Goal: Information Seeking & Learning: Understand process/instructions

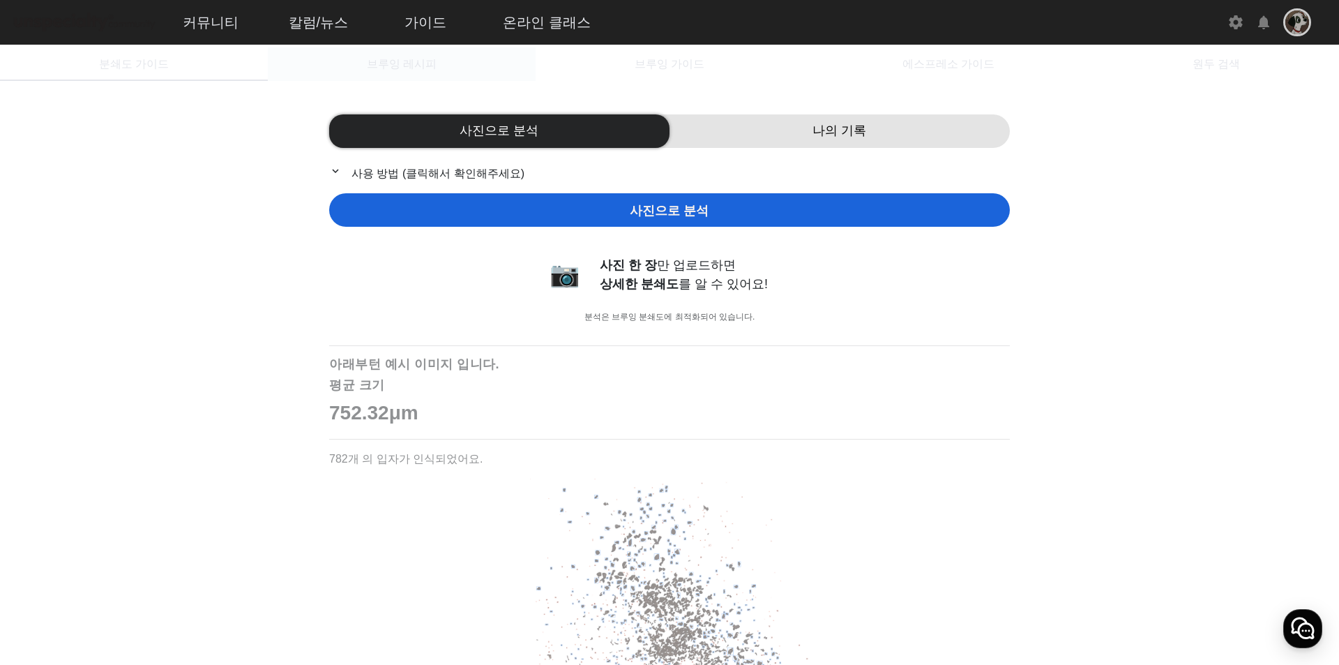
click at [423, 60] on span "브루잉 레시피" at bounding box center [402, 64] width 70 height 11
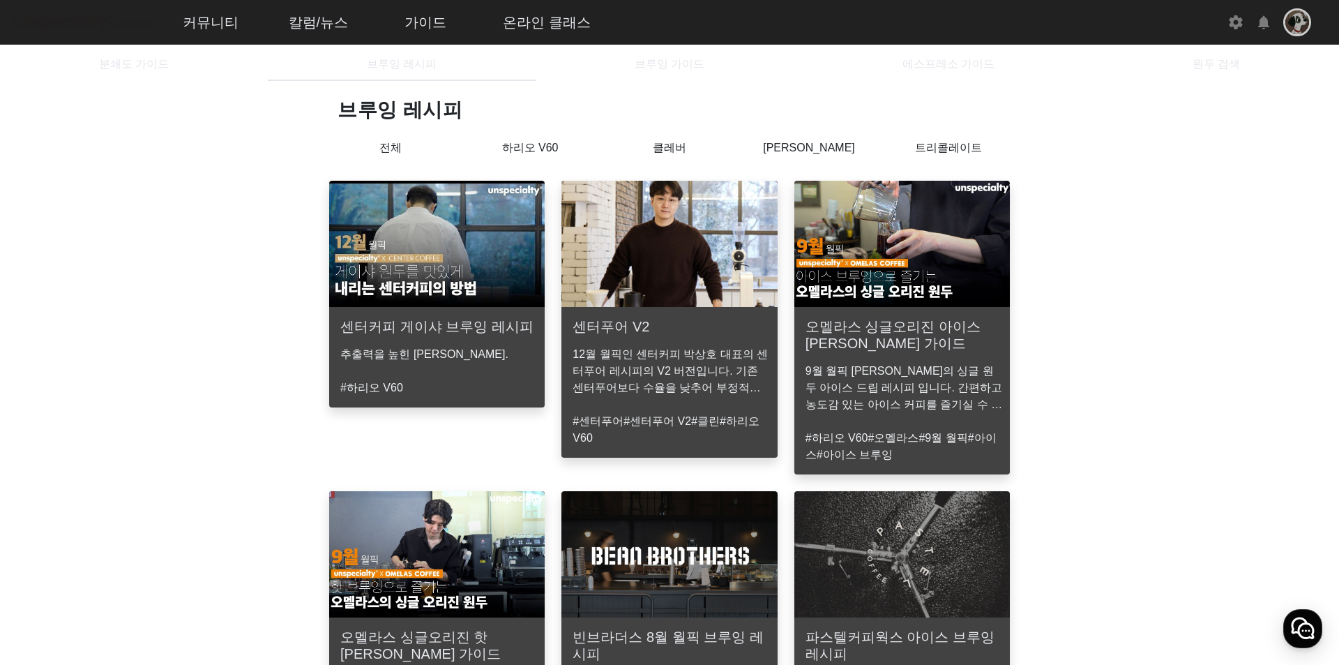
click at [557, 157] on div "하리오 V60" at bounding box center [530, 158] width 140 height 36
click at [554, 151] on p "하리오 V60" at bounding box center [530, 148] width 140 height 17
click at [552, 150] on p "하리오 V60" at bounding box center [530, 152] width 140 height 24
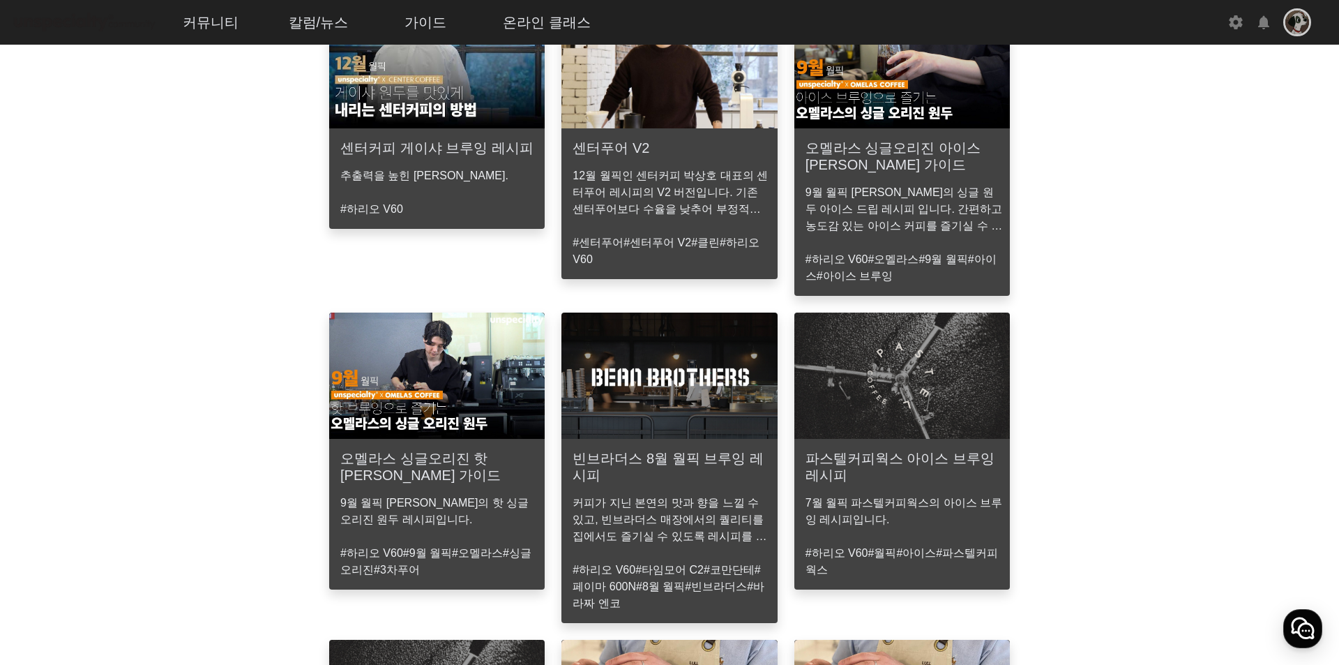
scroll to position [209, 0]
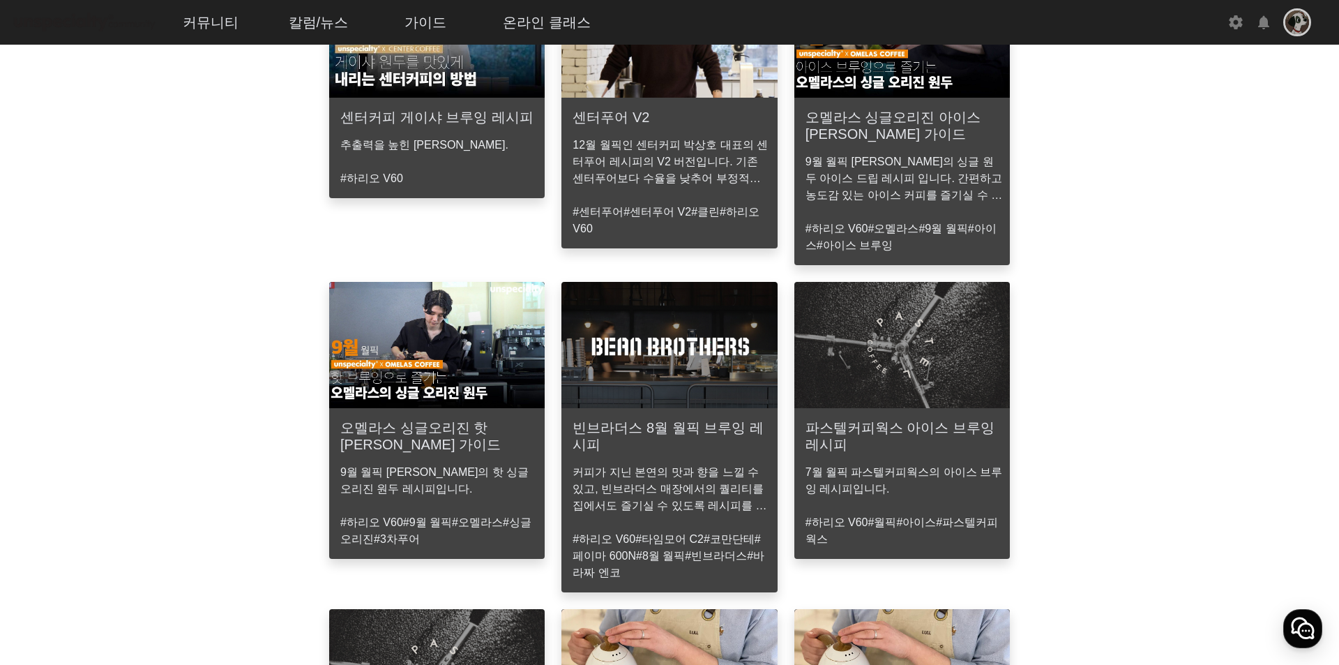
click at [473, 413] on mat-card-header "오멜라스 싱글오리진 핫 [PERSON_NAME] 가이드" at bounding box center [437, 430] width 216 height 45
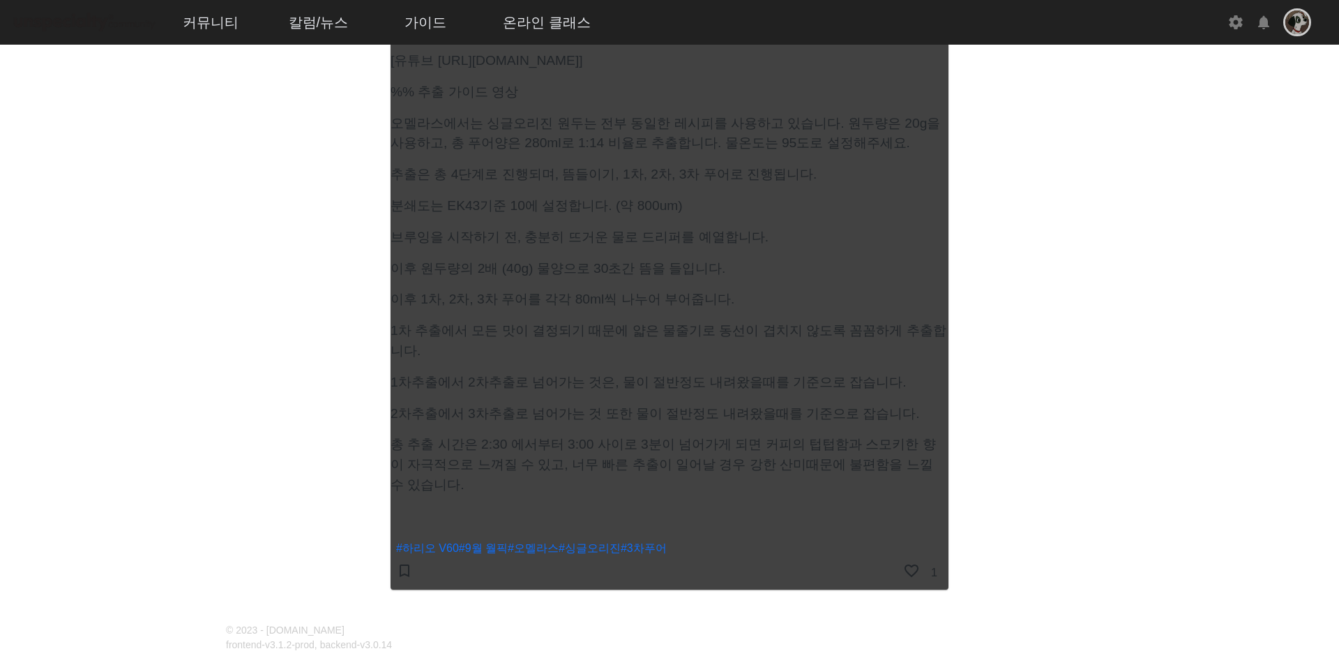
scroll to position [698, 0]
